Goal: Task Accomplishment & Management: Use online tool/utility

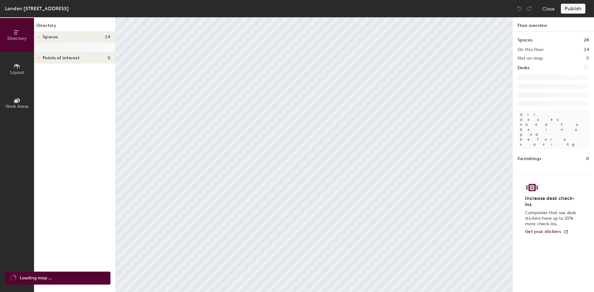
click at [18, 77] on button "Layout" at bounding box center [17, 69] width 34 height 34
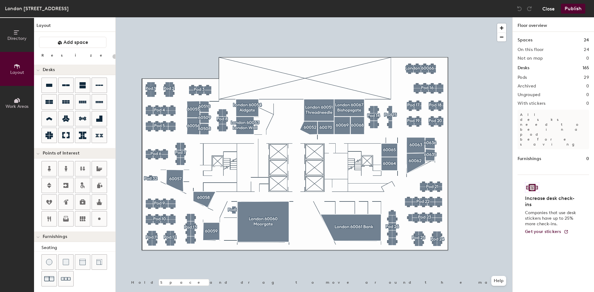
click at [550, 9] on button "Close" at bounding box center [549, 9] width 12 height 10
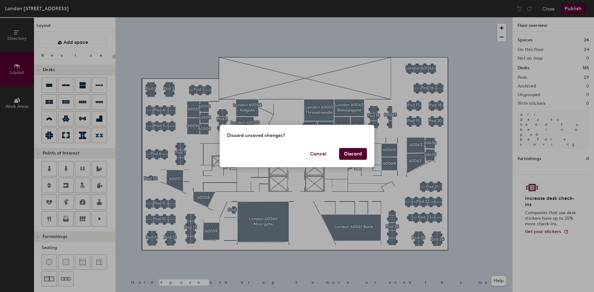
click at [352, 155] on button "Discard" at bounding box center [353, 154] width 28 height 12
type input "20"
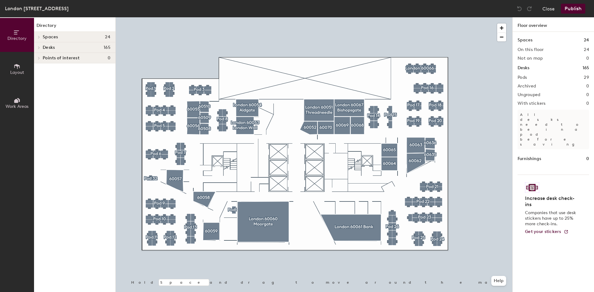
click at [38, 38] on icon at bounding box center [38, 37] width 1 height 2
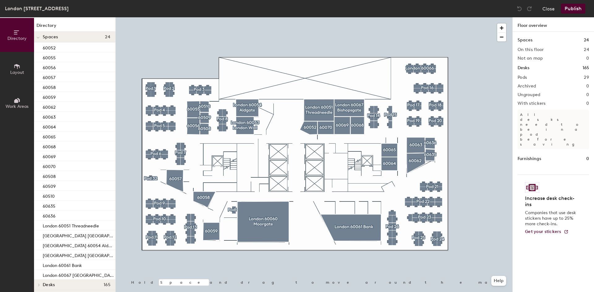
click at [38, 38] on icon at bounding box center [38, 37] width 2 height 1
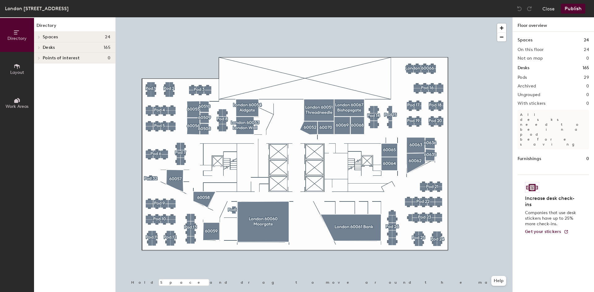
click at [38, 47] on icon at bounding box center [39, 47] width 2 height 3
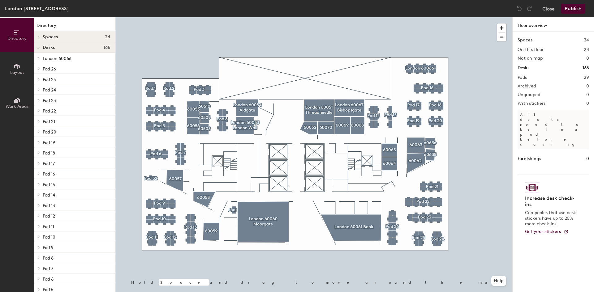
click at [39, 48] on icon at bounding box center [38, 48] width 3 height 2
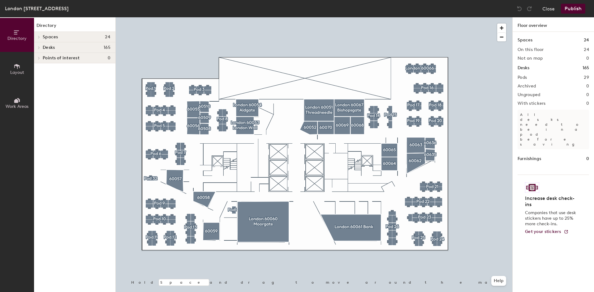
click at [39, 48] on icon at bounding box center [38, 47] width 1 height 2
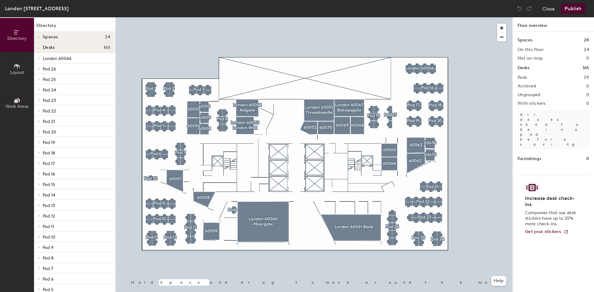
click at [40, 58] on icon at bounding box center [39, 58] width 2 height 3
click at [36, 58] on div at bounding box center [38, 58] width 8 height 10
click at [36, 58] on span at bounding box center [38, 58] width 5 height 3
click at [51, 58] on span "London 60066" at bounding box center [57, 58] width 29 height 5
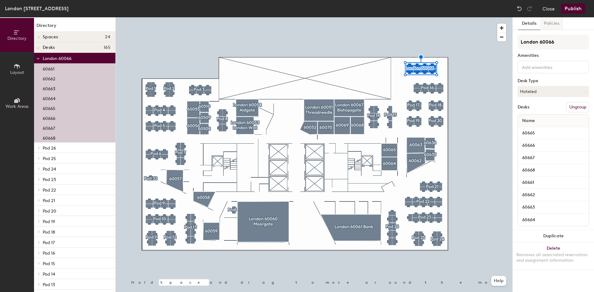
click at [550, 22] on button "Policies" at bounding box center [551, 23] width 23 height 13
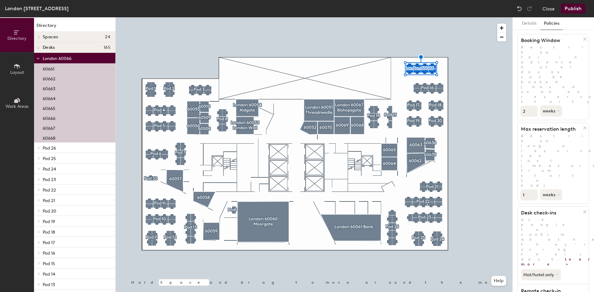
scroll to position [35, 0]
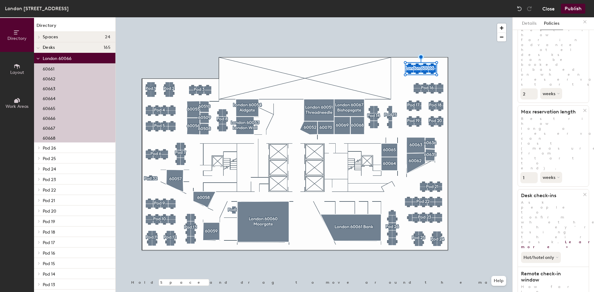
click at [548, 10] on button "Close" at bounding box center [549, 9] width 12 height 10
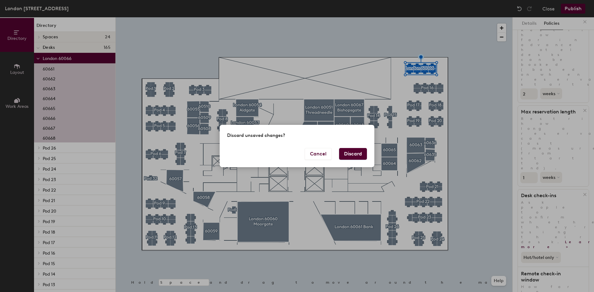
click at [356, 153] on button "Discard" at bounding box center [353, 154] width 28 height 12
